Goal: Information Seeking & Learning: Understand process/instructions

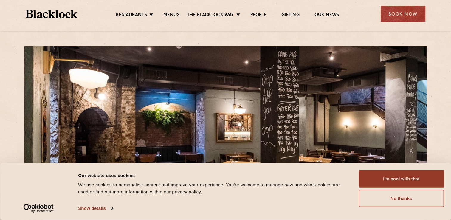
click at [423, 169] on div "Consent Details [#IABV2SETTINGS#] About Our website uses cookies We use cookies…" at bounding box center [225, 191] width 451 height 57
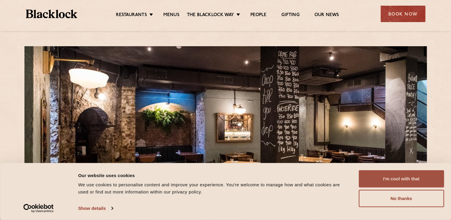
click at [432, 183] on button "I'm cool with that" at bounding box center [401, 178] width 85 height 17
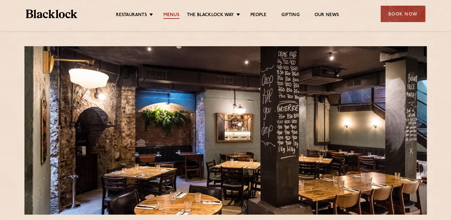
click at [175, 15] on link "Menus" at bounding box center [171, 15] width 16 height 7
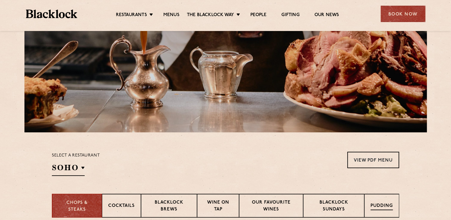
scroll to position [119, 0]
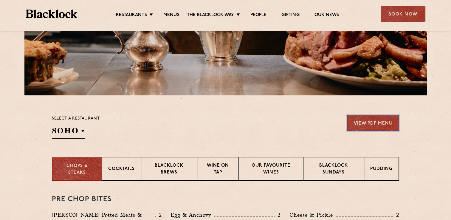
click at [390, 129] on link "View PDF Menu" at bounding box center [374, 123] width 52 height 16
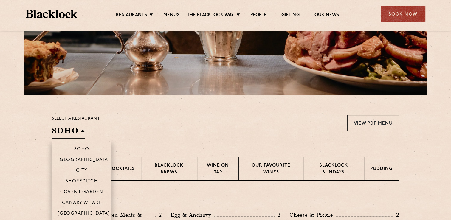
click at [76, 132] on h2 "SOHO" at bounding box center [68, 132] width 33 height 13
click at [84, 129] on h2 "SOHO" at bounding box center [68, 132] width 33 height 13
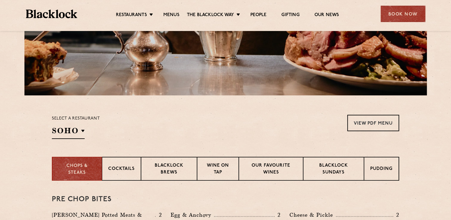
click at [86, 135] on div "Select a restaurant SOHO Soho Birmingham City Shoreditch Covent Garden Canary W…" at bounding box center [76, 127] width 48 height 24
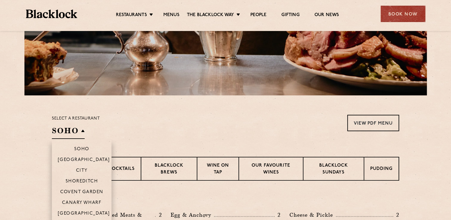
click at [81, 133] on h2 "SOHO" at bounding box center [68, 132] width 33 height 13
click at [79, 170] on p "City" at bounding box center [82, 171] width 12 height 6
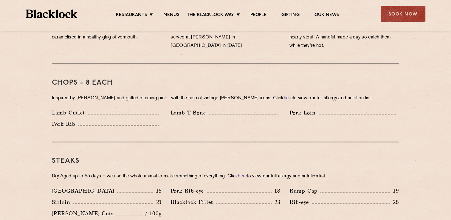
scroll to position [477, 0]
